Goal: Information Seeking & Learning: Find specific fact

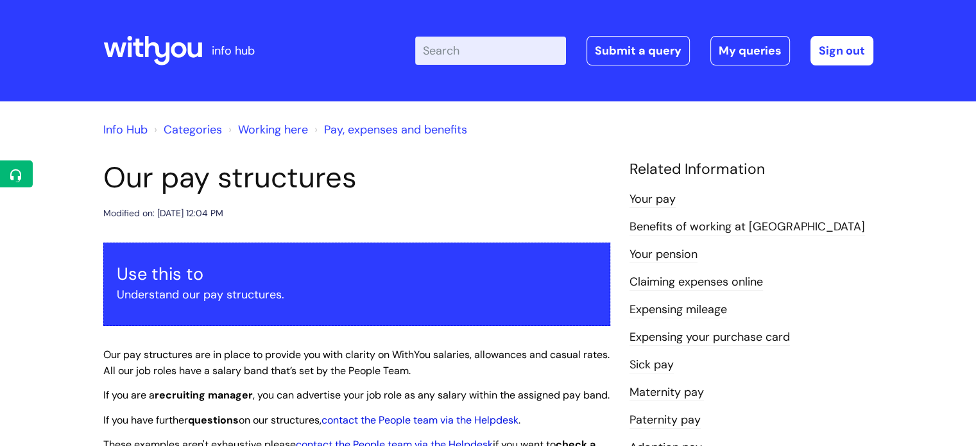
click at [494, 54] on input "Enter your search term here..." at bounding box center [490, 51] width 151 height 28
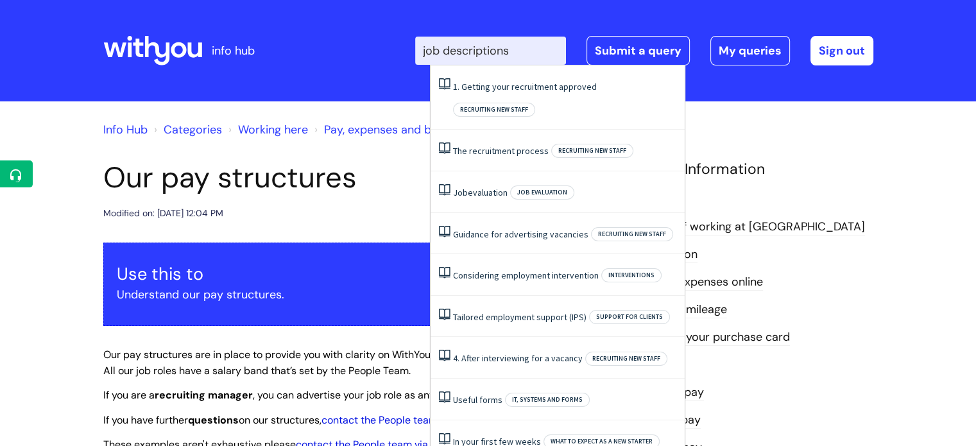
type input "job descriptions"
click button "Search" at bounding box center [0, 0] width 0 height 0
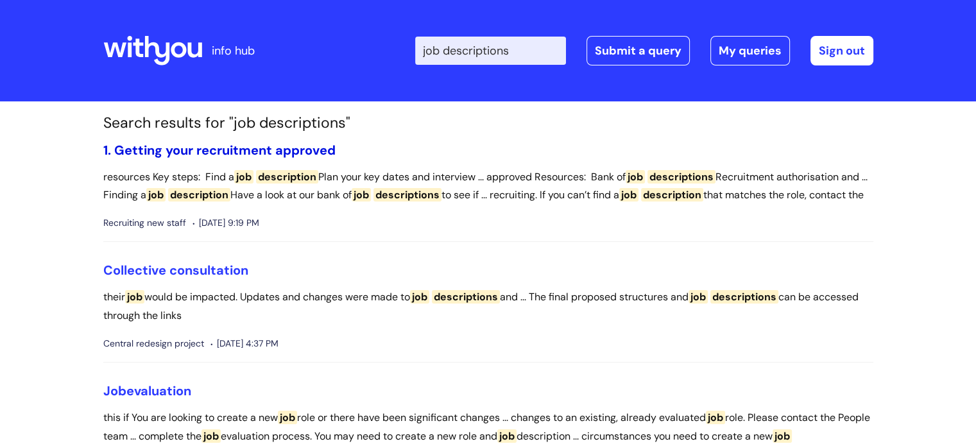
click at [211, 146] on link "1. Getting your recruitment approved" at bounding box center [219, 150] width 232 height 17
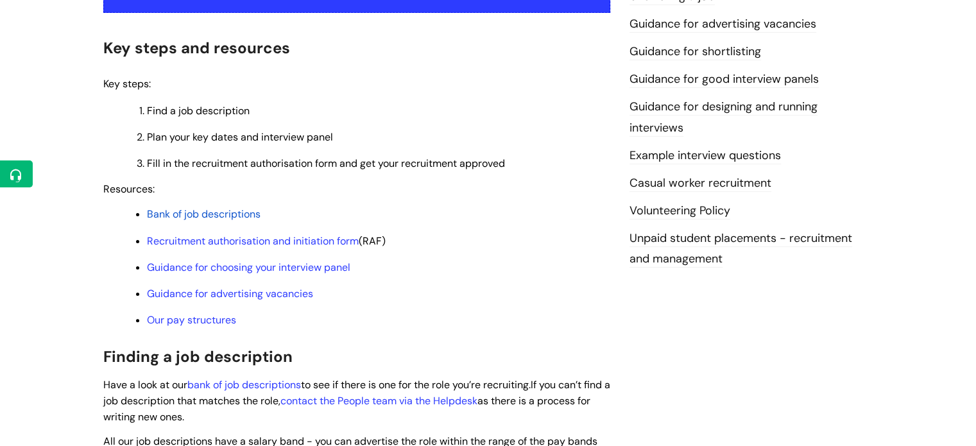
scroll to position [313, 0]
click at [173, 218] on span "Bank of job descriptions" at bounding box center [204, 214] width 114 height 13
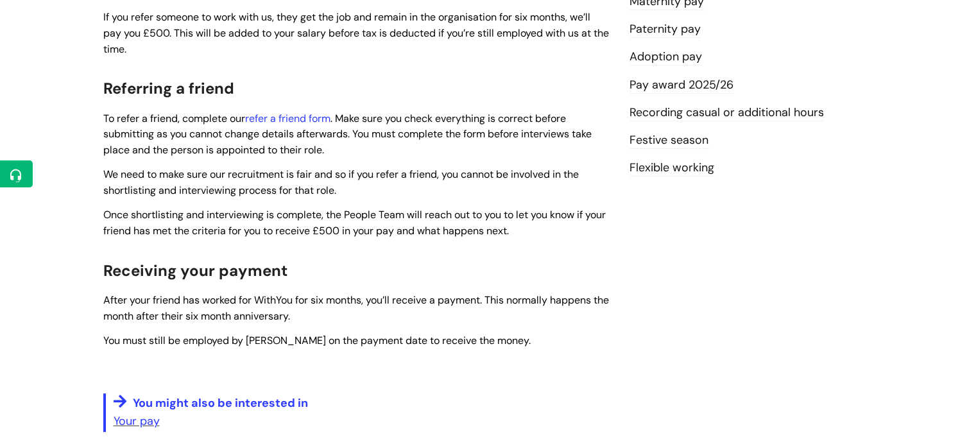
scroll to position [420, 0]
